Goal: Task Accomplishment & Management: Manage account settings

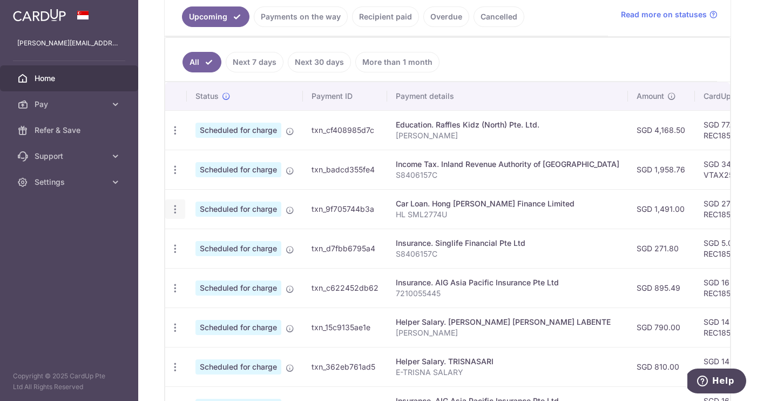
click at [174, 211] on icon "button" at bounding box center [174, 208] width 11 height 11
click at [216, 243] on span "Update payment" at bounding box center [232, 238] width 73 height 13
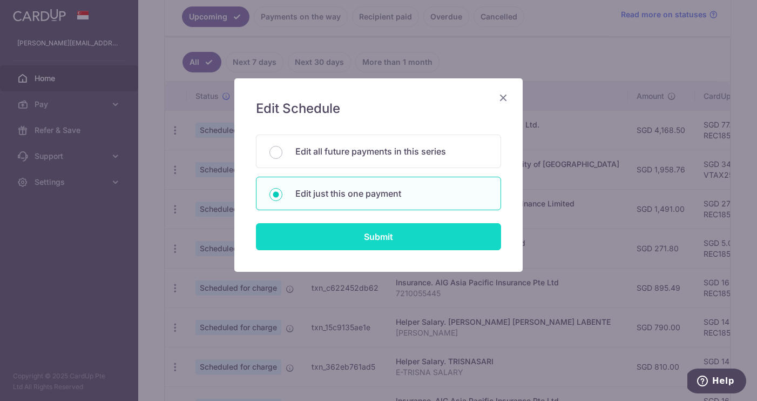
click at [337, 236] on input "Submit" at bounding box center [378, 236] width 245 height 27
radio input "true"
type input "1,491.00"
type input "[DATE]"
type input "HL SML2774U"
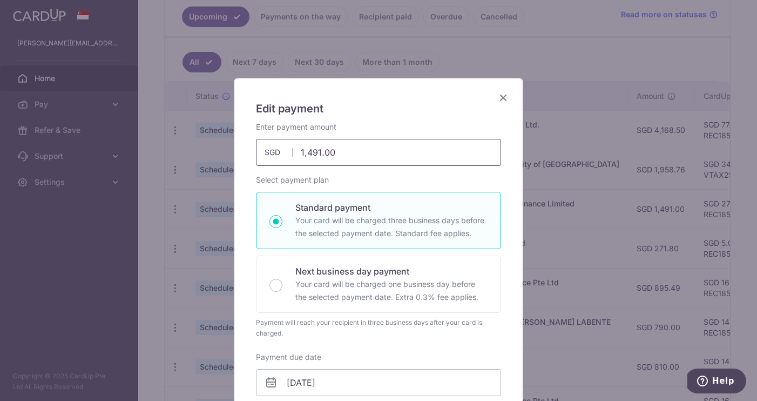
click at [304, 154] on input "1,491.00" at bounding box center [378, 152] width 245 height 27
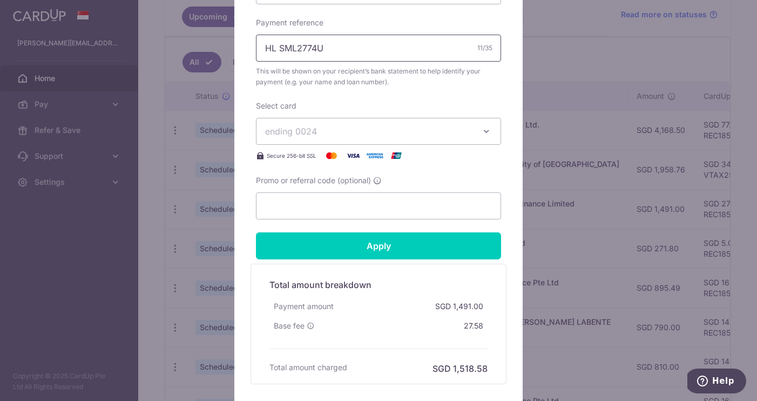
scroll to position [438, 0]
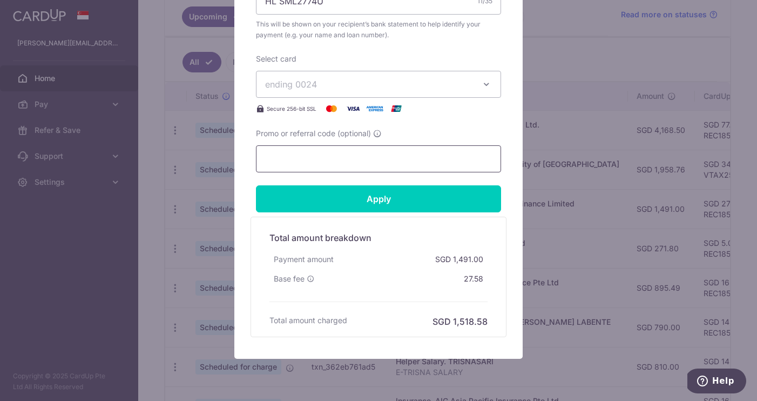
type input "8,491.00"
click at [365, 157] on input "Promo or referral code (optional)" at bounding box center [378, 158] width 245 height 27
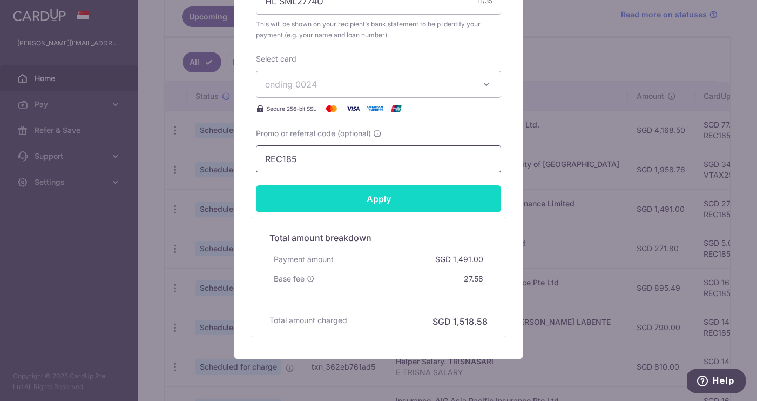
type input "REC185"
click at [425, 200] on input "Apply" at bounding box center [378, 198] width 245 height 27
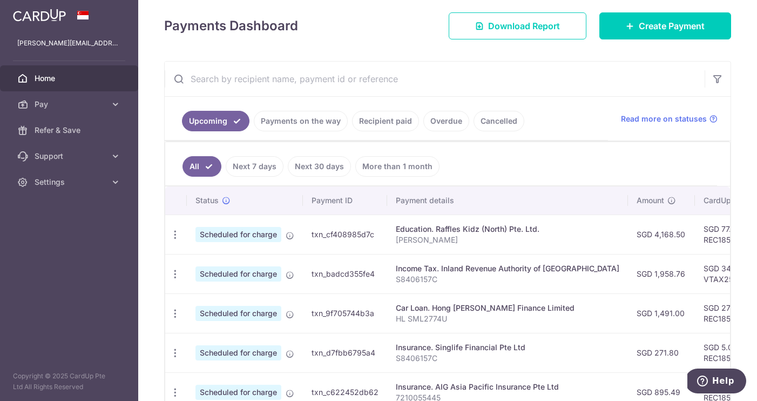
scroll to position [152, 0]
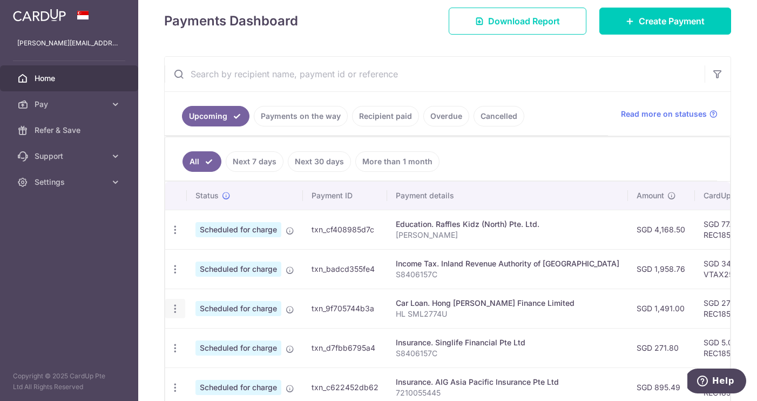
click at [173, 305] on icon "button" at bounding box center [174, 308] width 11 height 11
click at [215, 338] on span "Update payment" at bounding box center [232, 337] width 73 height 13
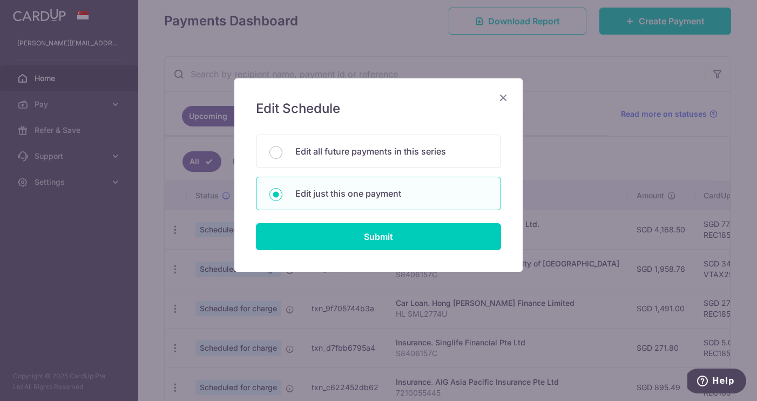
click at [504, 101] on icon "Close" at bounding box center [503, 97] width 13 height 13
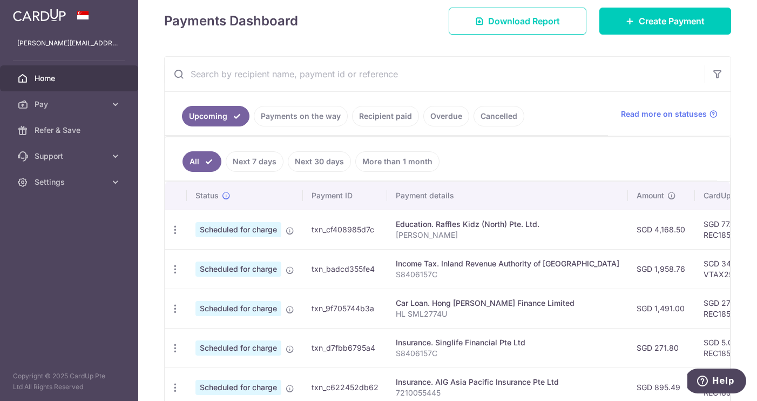
click at [66, 80] on span "Home" at bounding box center [70, 78] width 71 height 11
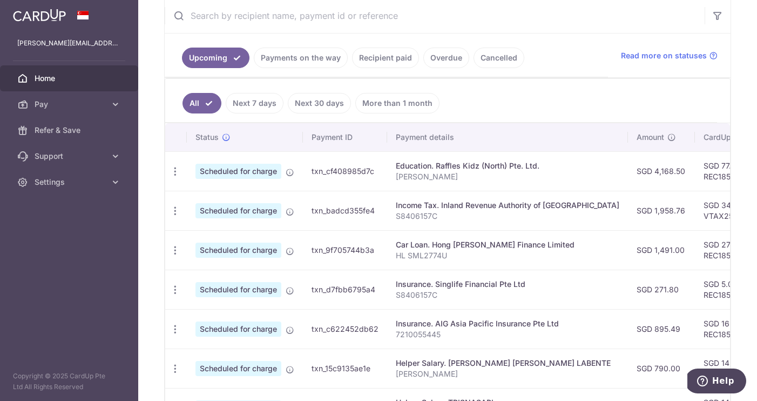
scroll to position [214, 0]
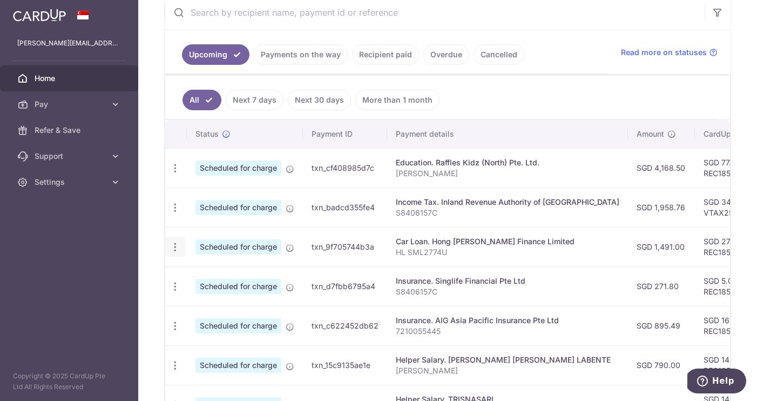
click at [174, 244] on icon "button" at bounding box center [174, 246] width 11 height 11
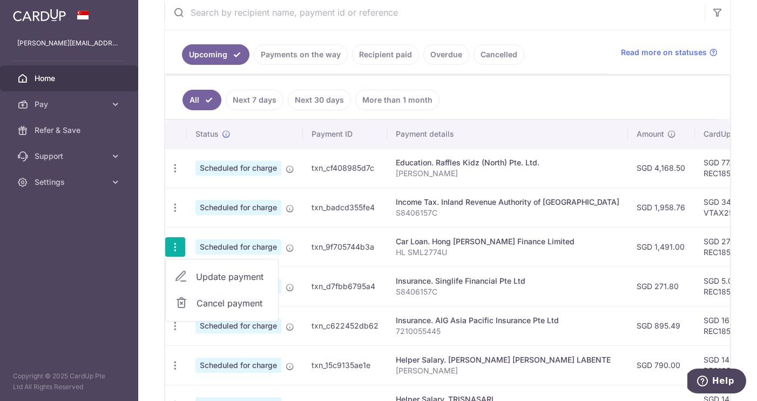
click at [208, 277] on span "Update payment" at bounding box center [232, 276] width 73 height 13
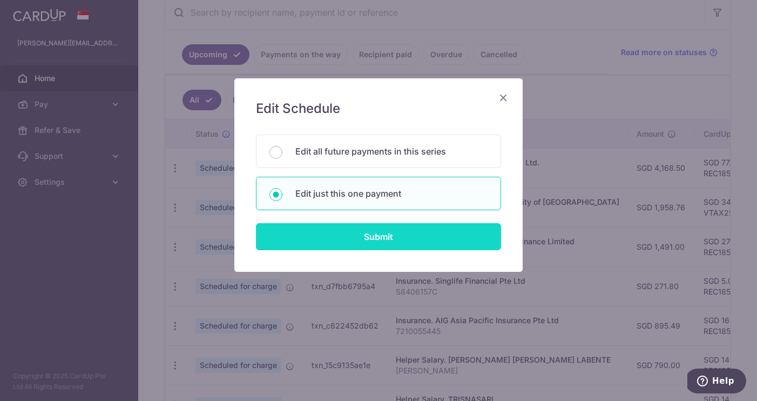
click at [339, 233] on input "Submit" at bounding box center [378, 236] width 245 height 27
radio input "true"
type input "1,491.00"
type input "[DATE]"
type input "HL SML2774U"
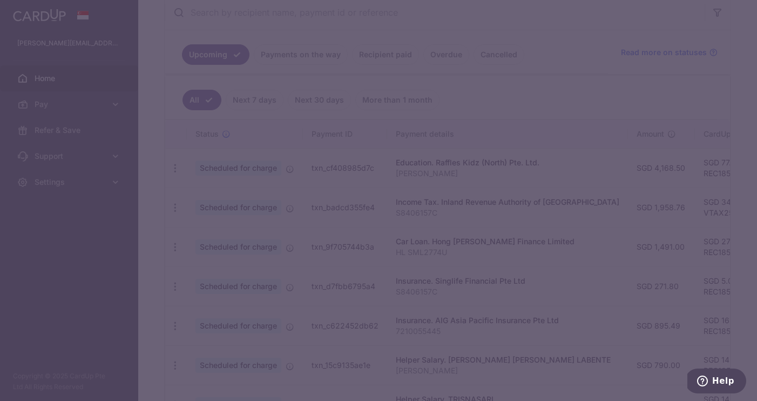
type input "REC185"
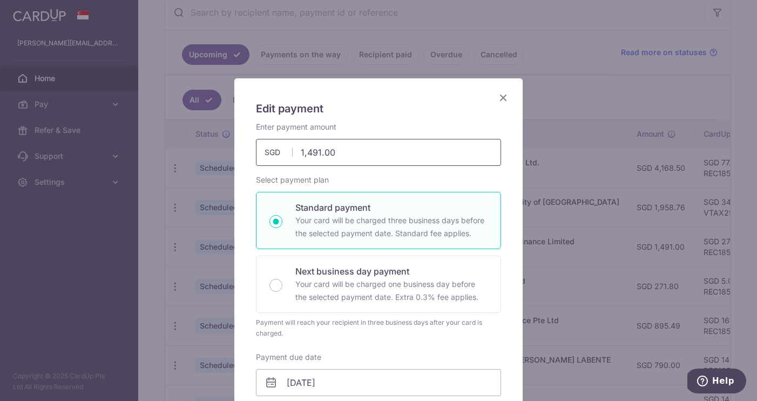
scroll to position [0, 0]
click at [304, 153] on input "1,491.00" at bounding box center [378, 152] width 245 height 27
type input "8,491.00"
click at [465, 340] on div "Enter payment amount 8,491.00 8491.00 SGD To change the payment amount, please …" at bounding box center [378, 365] width 245 height 489
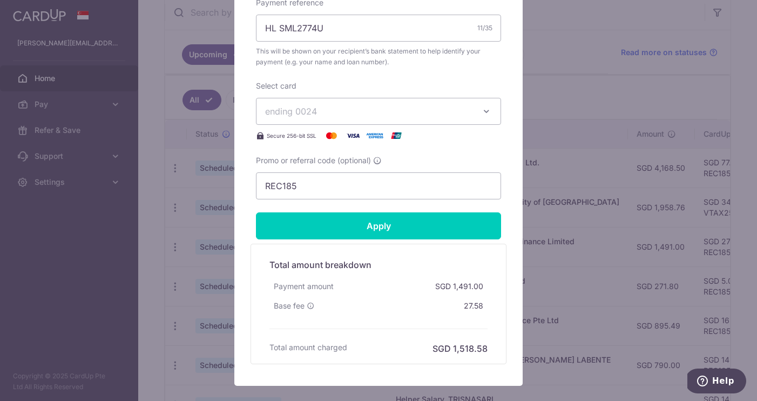
scroll to position [381, 0]
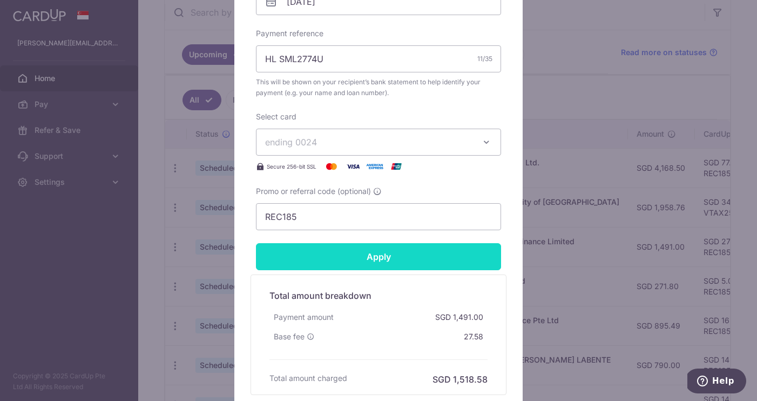
click at [400, 253] on input "Apply" at bounding box center [378, 256] width 245 height 27
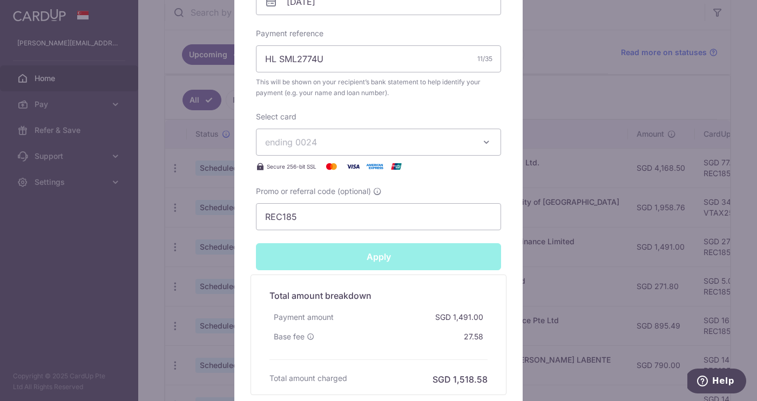
type input "Successfully Applied"
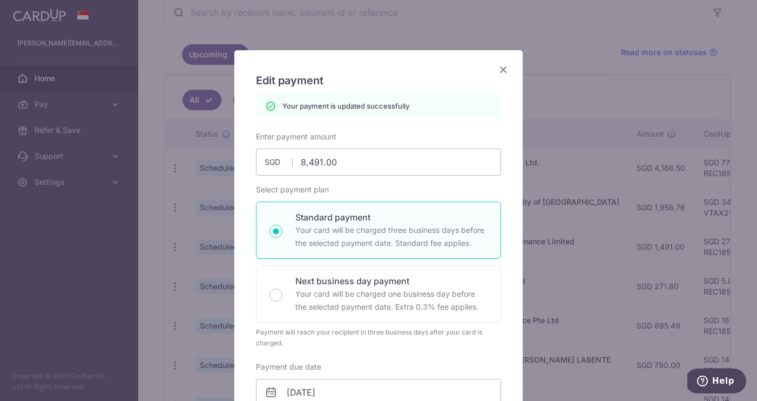
scroll to position [28, 0]
click at [503, 70] on icon "Close" at bounding box center [503, 69] width 13 height 13
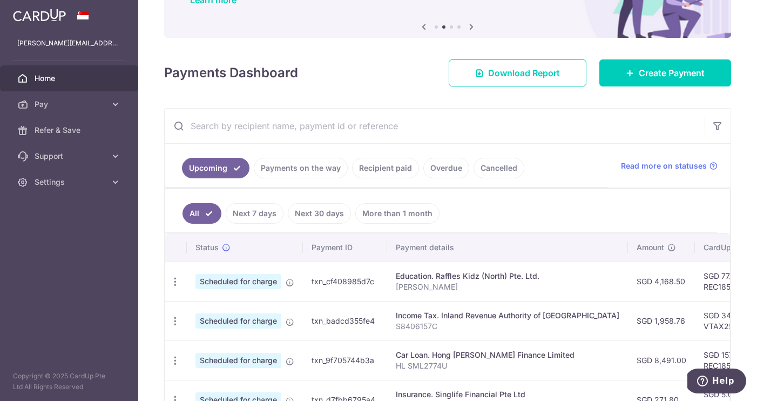
scroll to position [103, 0]
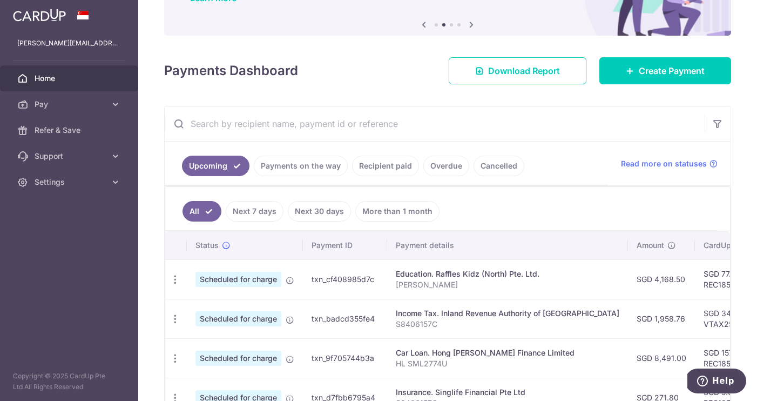
click at [378, 169] on link "Recipient paid" at bounding box center [385, 165] width 67 height 21
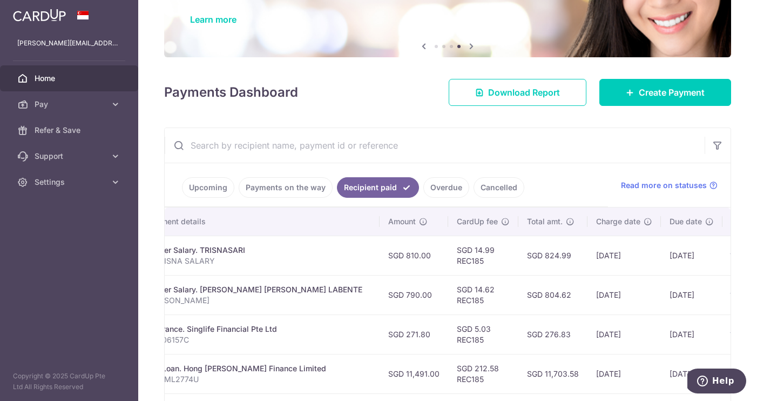
scroll to position [82, 0]
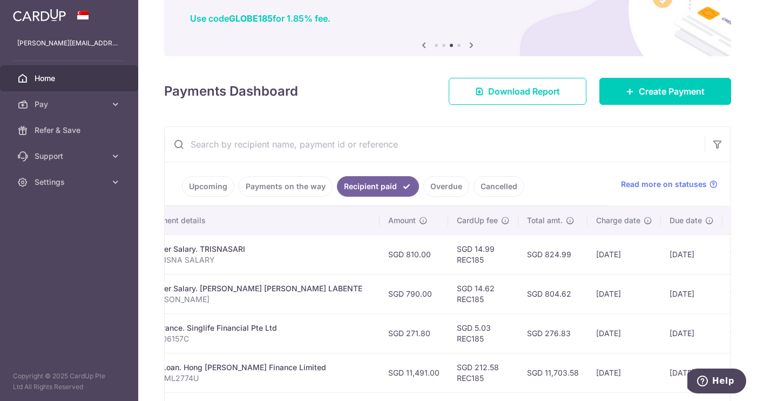
click at [379, 232] on th "Amount" at bounding box center [413, 220] width 69 height 28
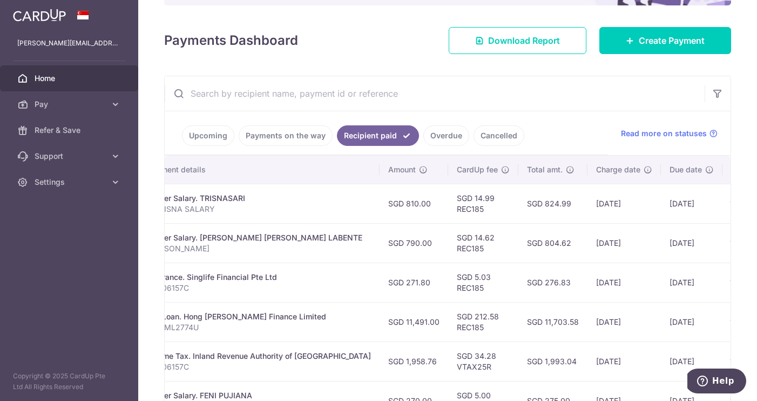
scroll to position [166, 0]
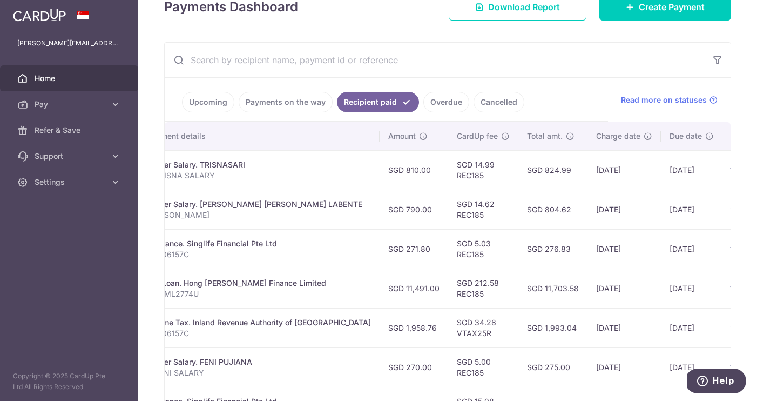
click at [297, 96] on link "Payments on the way" at bounding box center [286, 102] width 94 height 21
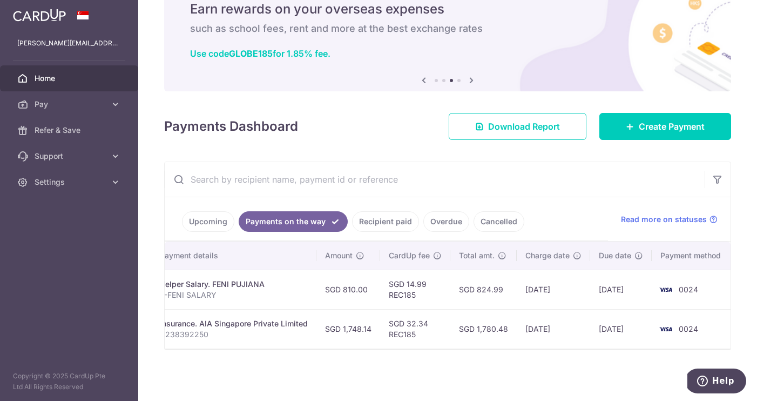
scroll to position [47, 0]
click at [218, 222] on link "Upcoming" at bounding box center [208, 221] width 52 height 21
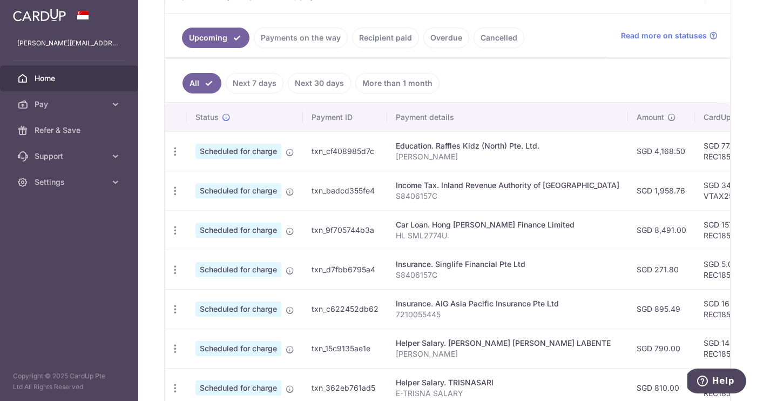
scroll to position [0, 0]
click at [177, 232] on icon "button" at bounding box center [174, 230] width 11 height 11
click at [210, 260] on span "Update payment" at bounding box center [232, 259] width 73 height 13
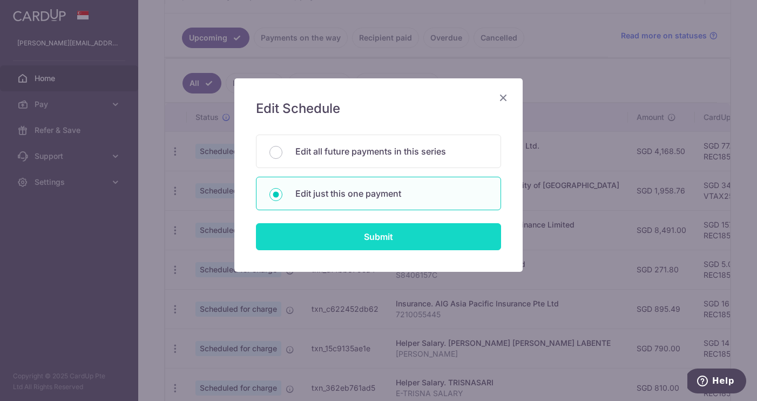
click at [337, 236] on input "Submit" at bounding box center [378, 236] width 245 height 27
radio input "true"
type input "8,491.00"
type input "[DATE]"
type input "HL SML2774U"
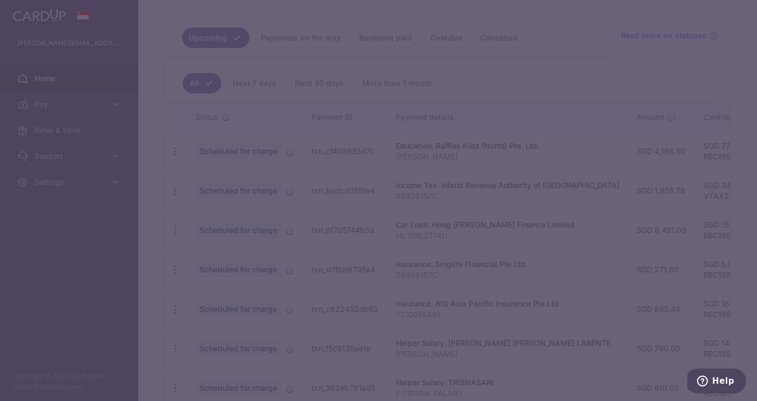
type input "REC185"
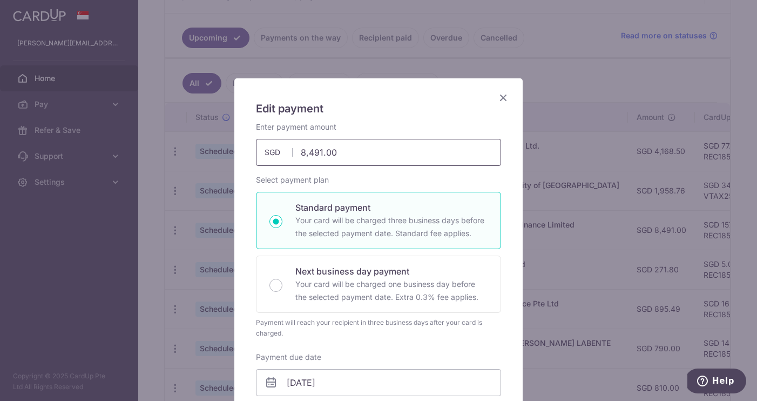
click at [307, 154] on input "8,491.00" at bounding box center [378, 152] width 245 height 27
type input "10,491.00"
click at [430, 349] on div "Enter payment amount 10,491.00 10491.00 SGD To change the payment amount, pleas…" at bounding box center [378, 365] width 245 height 489
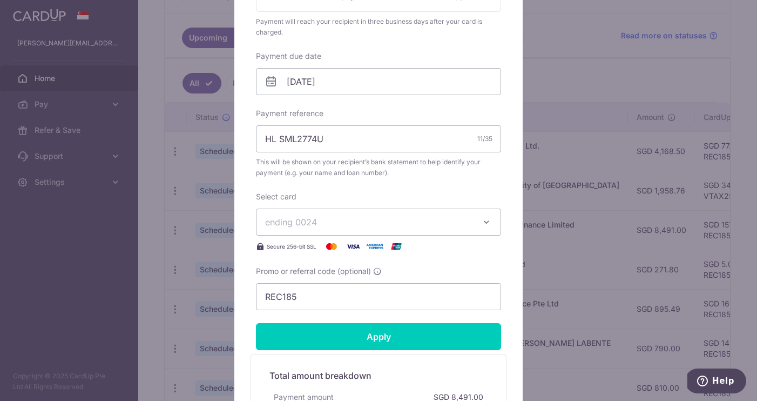
scroll to position [331, 0]
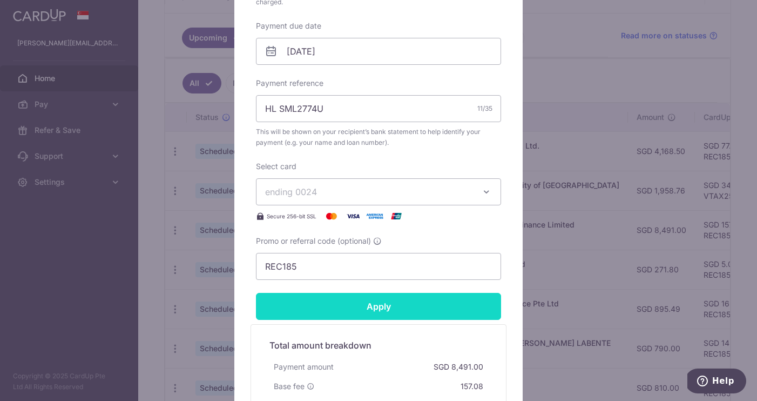
click at [441, 311] on input "Apply" at bounding box center [378, 306] width 245 height 27
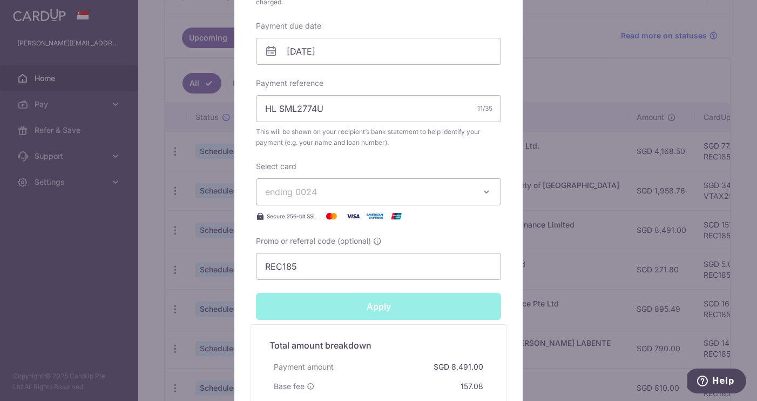
type input "Successfully Applied"
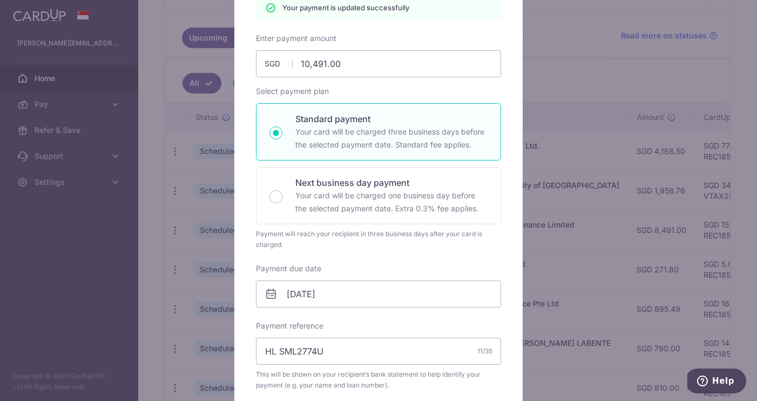
scroll to position [57, 0]
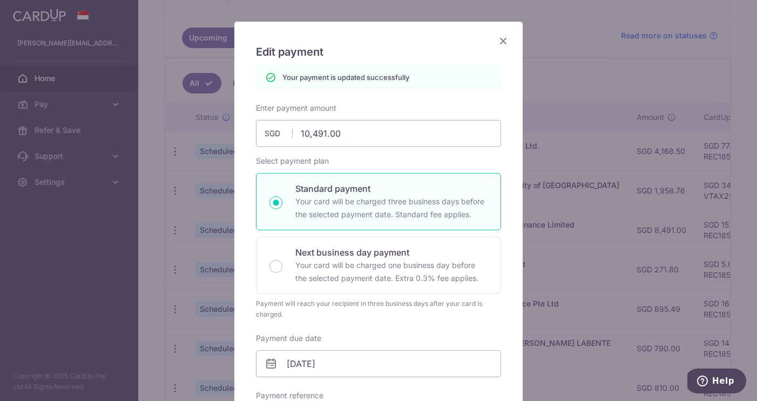
click at [503, 43] on icon "Close" at bounding box center [503, 40] width 13 height 13
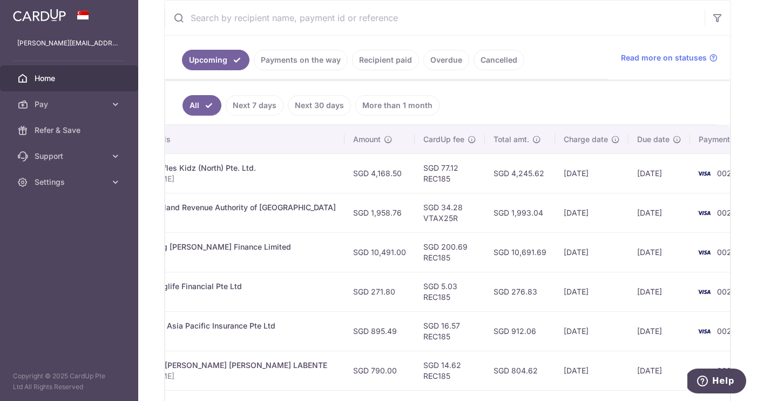
scroll to position [203, 0]
